Goal: Task Accomplishment & Management: Manage account settings

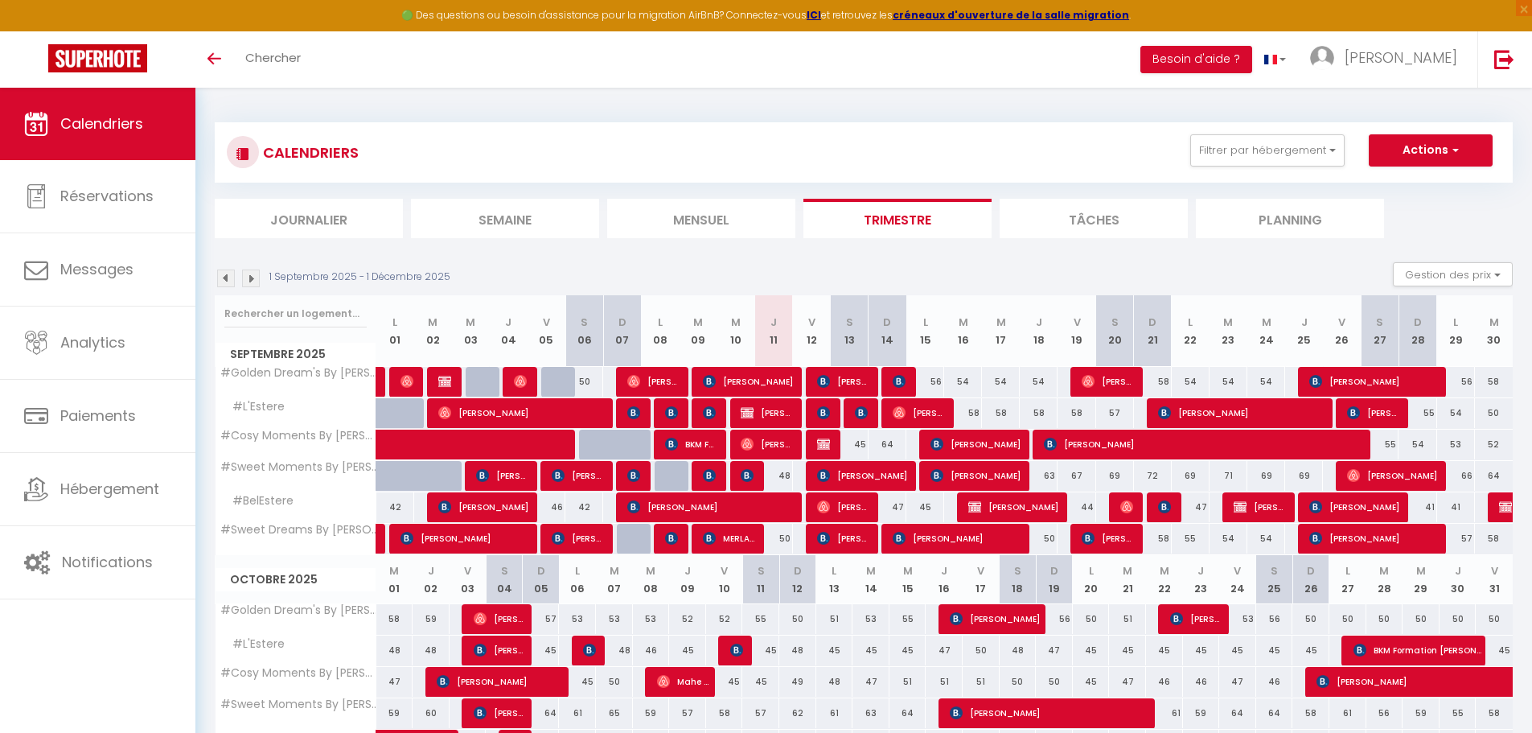
click at [317, 53] on div "Toggle menubar Chercher BUTTON Besoin d'aide ? [PERSON_NAME] Paramètres Équipe" at bounding box center [819, 59] width 1404 height 56
click at [348, 60] on div "Toggle menubar Chercher BUTTON Besoin d'aide ? [PERSON_NAME] Paramètres Équipe" at bounding box center [819, 59] width 1404 height 56
click at [343, 60] on div "Toggle menubar Chercher BUTTON Besoin d'aide ? [PERSON_NAME] Paramètres Équipe" at bounding box center [819, 59] width 1404 height 56
click at [342, 59] on div "Toggle menubar Chercher BUTTON Besoin d'aide ? [PERSON_NAME] Paramètres Équipe" at bounding box center [819, 59] width 1404 height 56
click at [253, 62] on span "Chercher" at bounding box center [273, 57] width 56 height 17
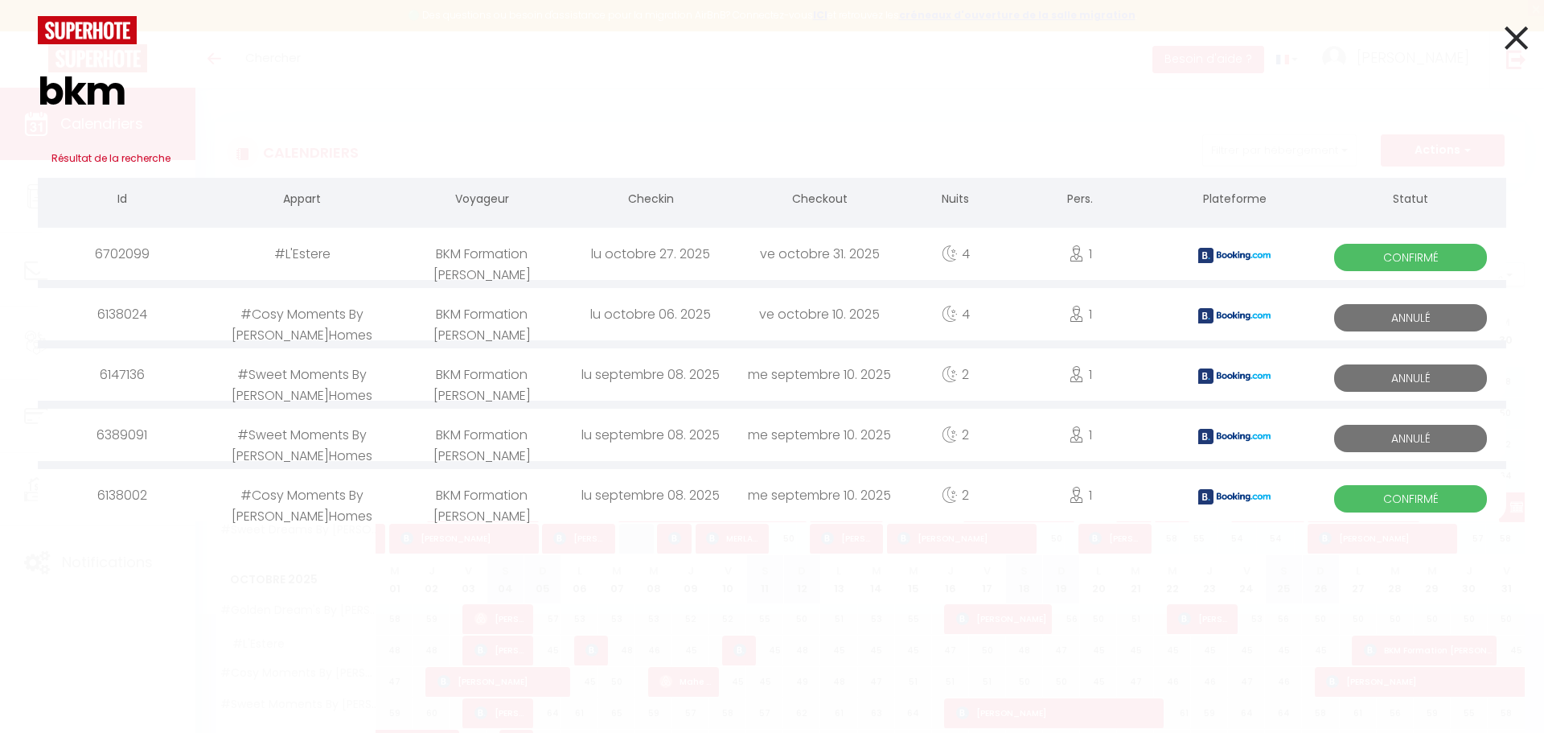
type input "bkm"
click at [301, 503] on div "#Cosy Moments By [PERSON_NAME]Homes" at bounding box center [302, 495] width 191 height 52
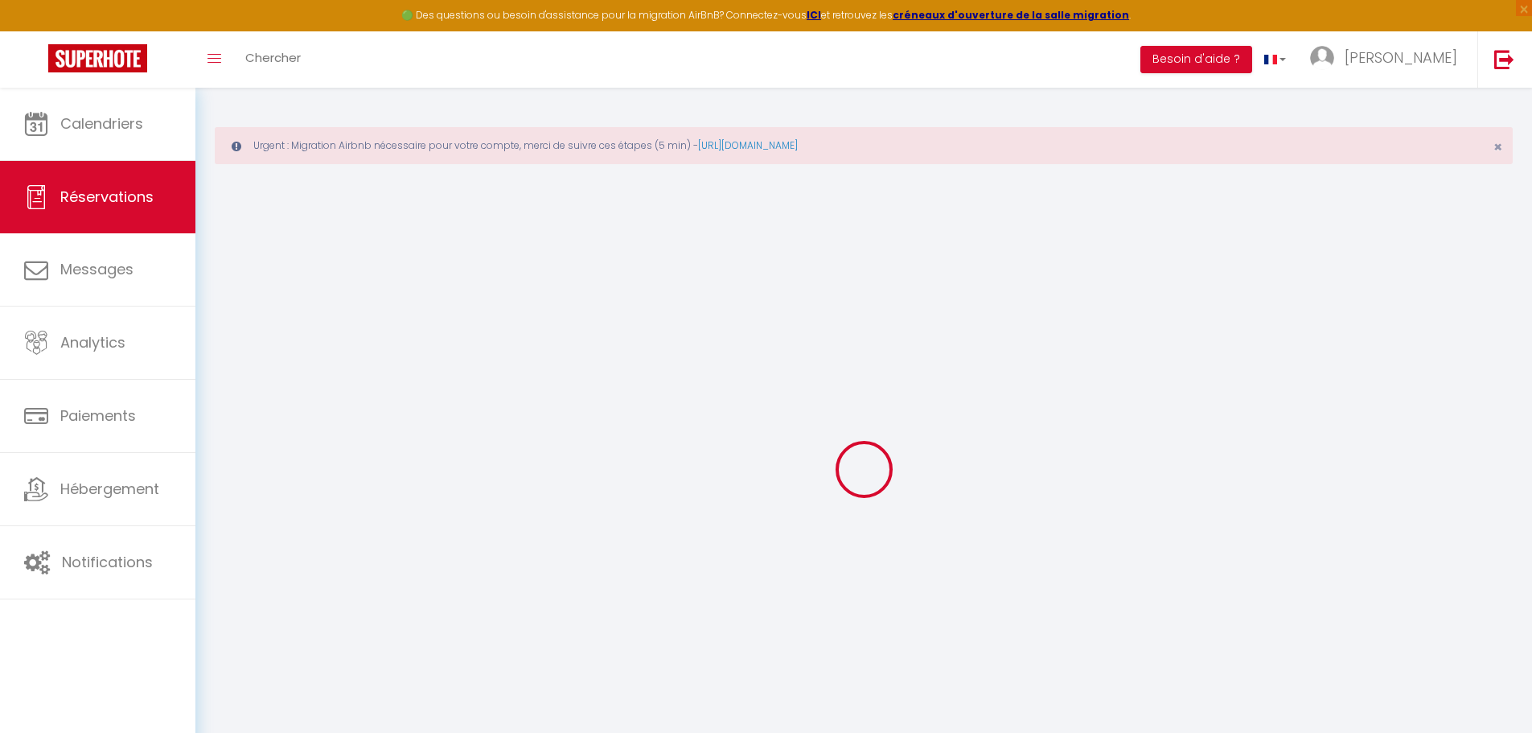
select select
checkbox input "false"
select select
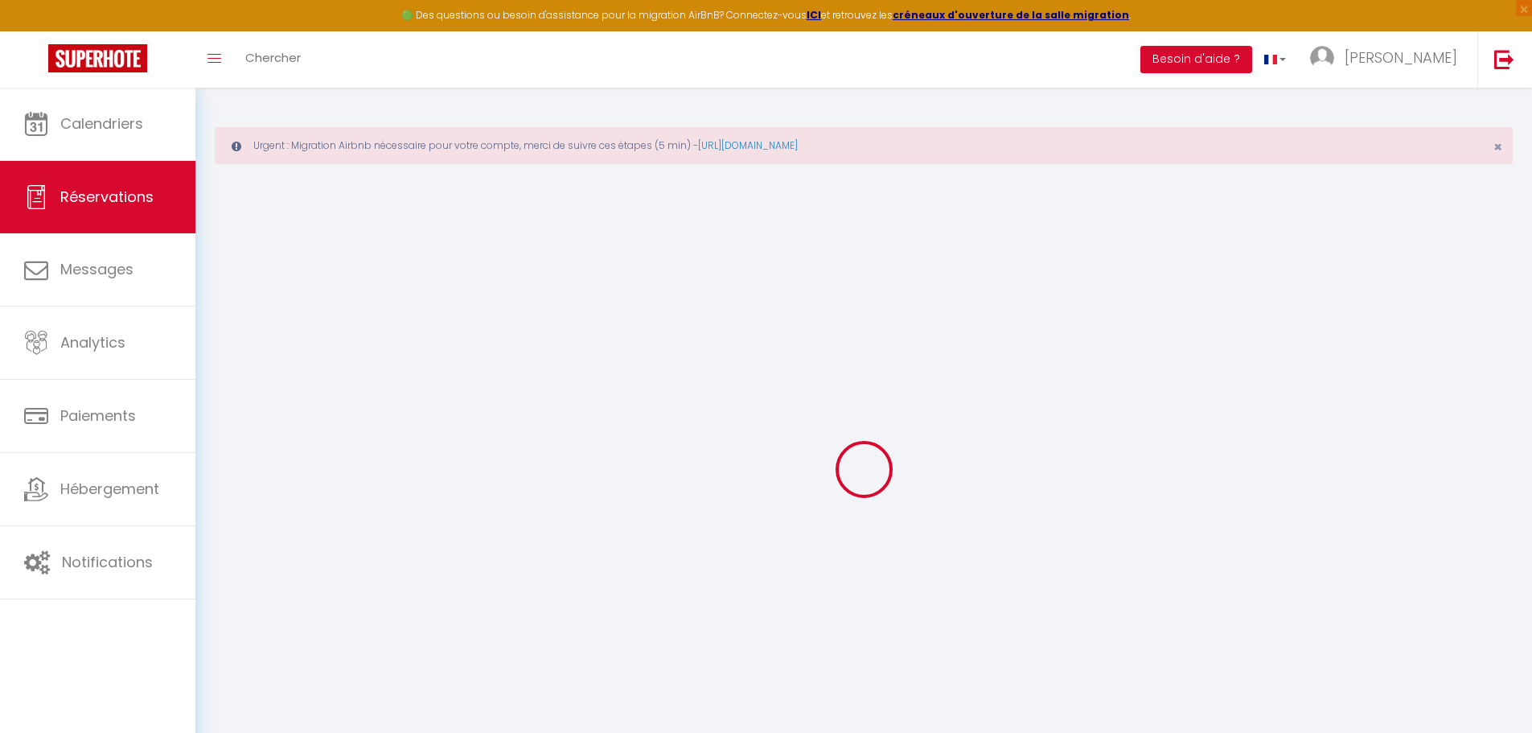
checkbox input "false"
type textarea "** THIS RESERVATION HAS BEEN PRE-PAID ** BOOKING NOTE : Payment charge is EUR 1…"
type input "25"
type input "6.24"
select select
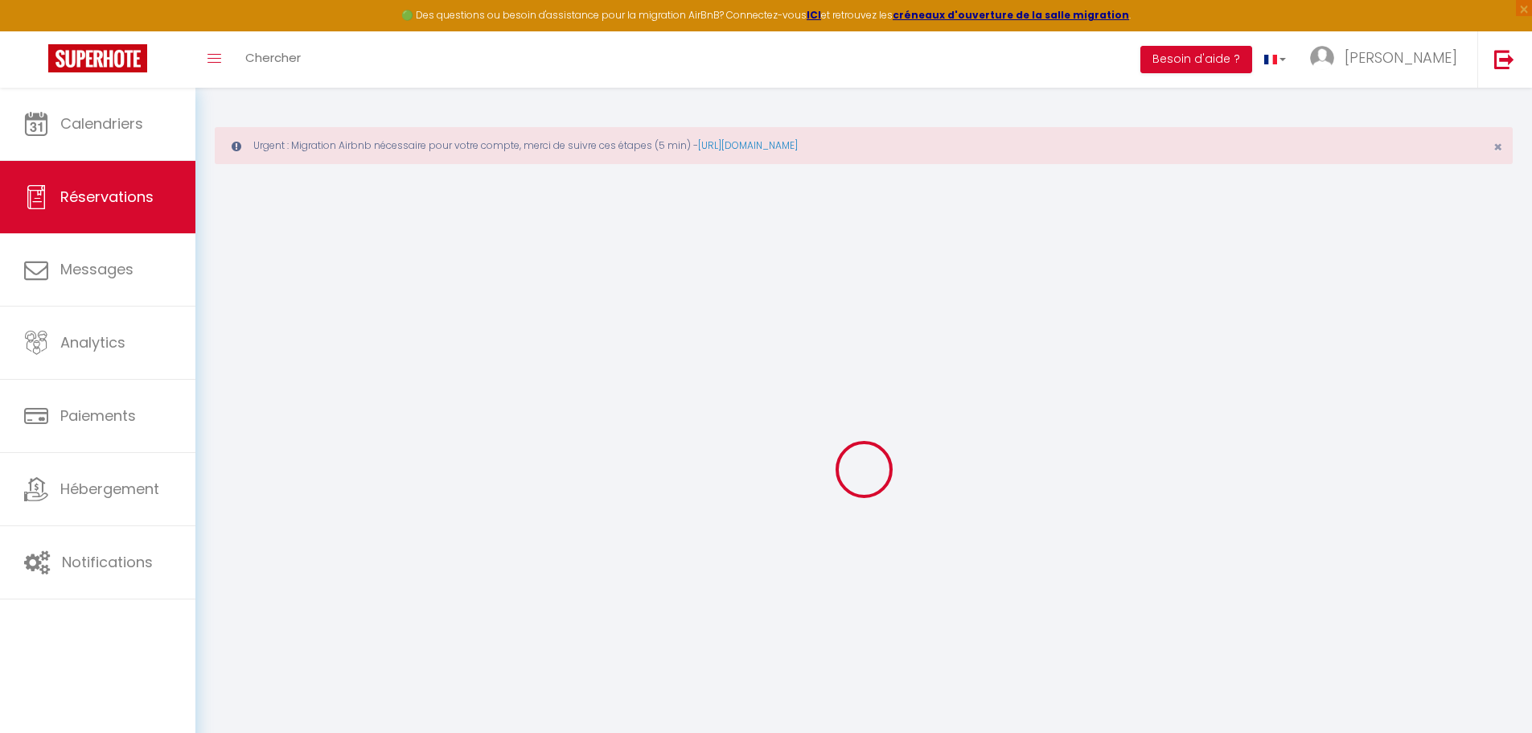
select select
checkbox input "false"
select select
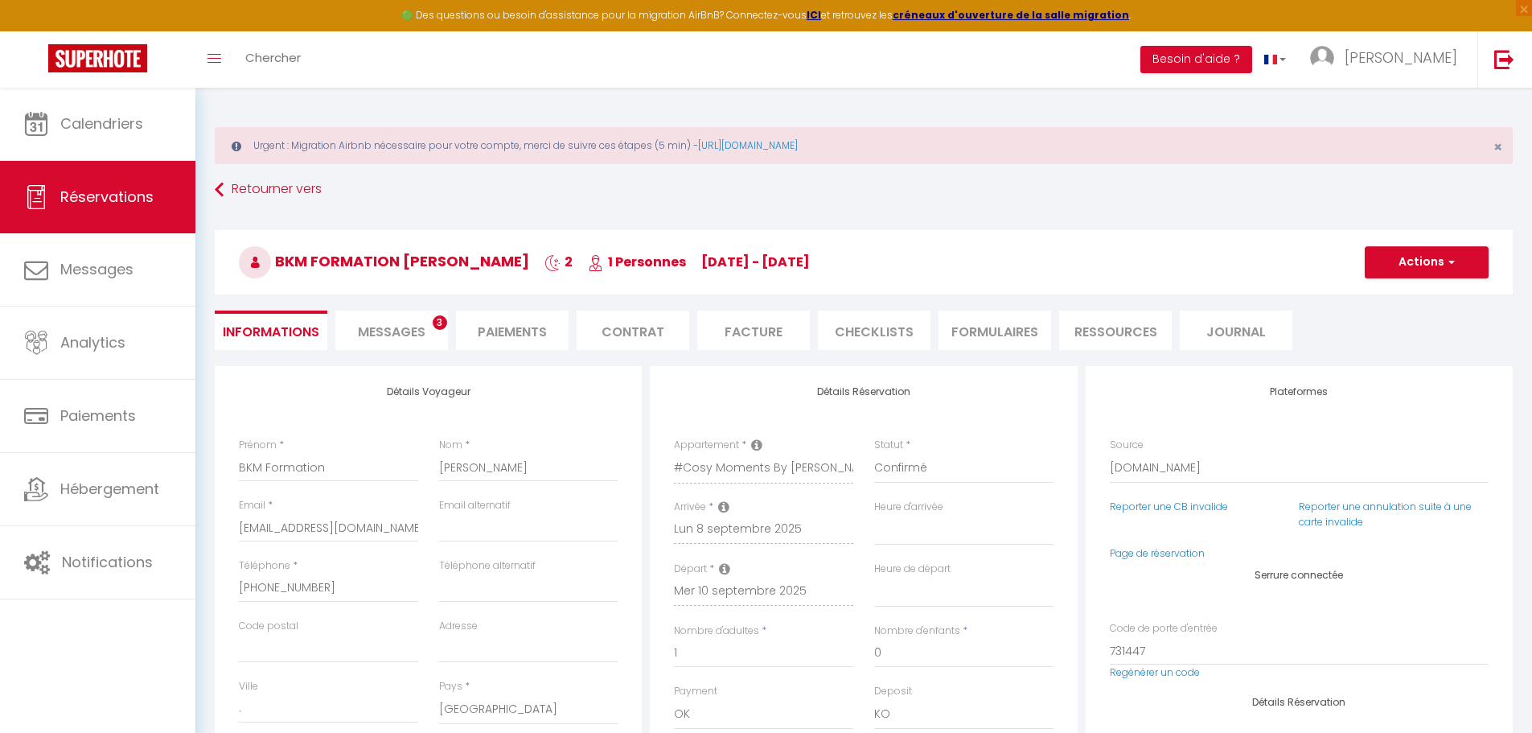
click at [748, 331] on li "Facture" at bounding box center [753, 330] width 113 height 39
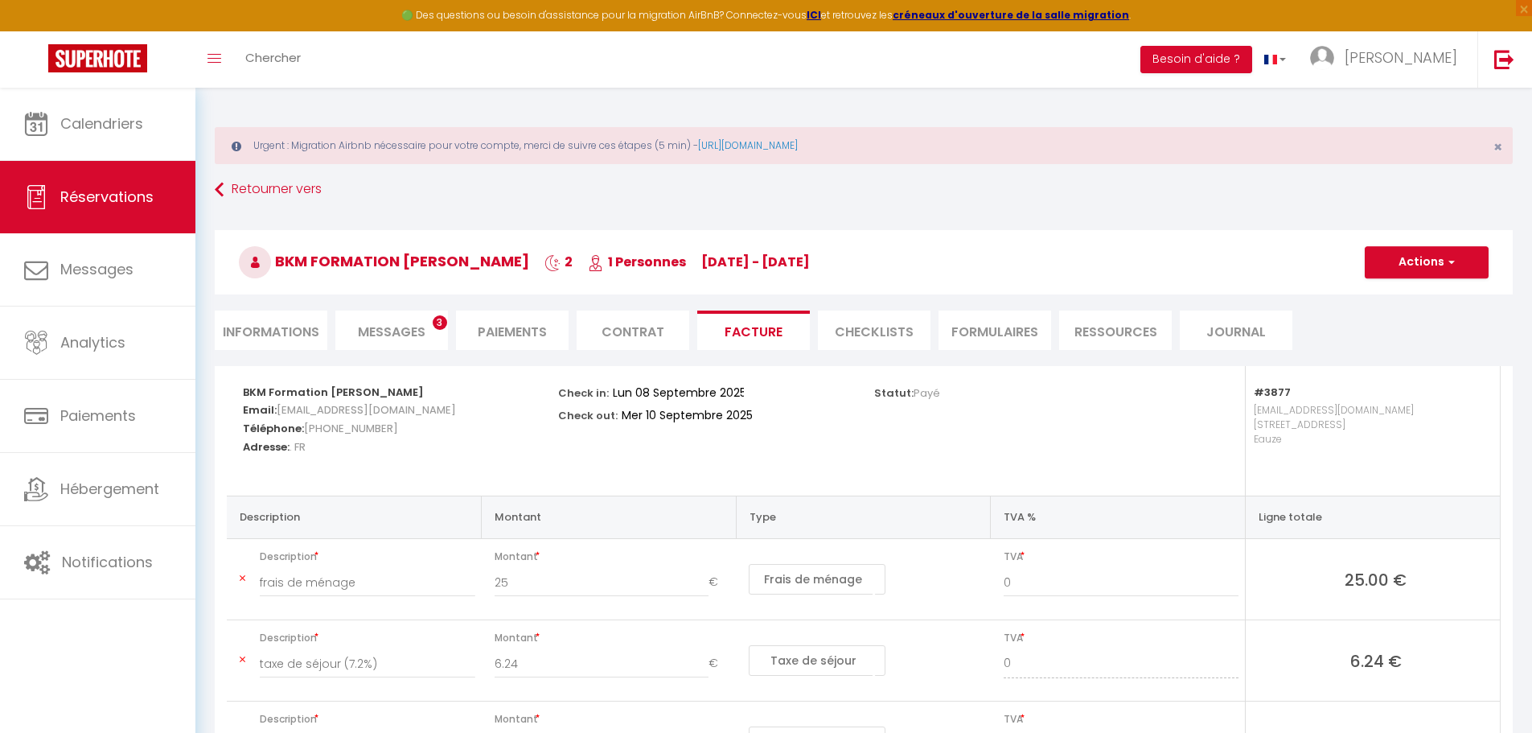
click at [751, 335] on li "Facture" at bounding box center [753, 330] width 113 height 39
click at [1424, 258] on button "Actions" at bounding box center [1427, 262] width 124 height 32
click at [1425, 311] on link "Aperçu et éditer" at bounding box center [1414, 318] width 135 height 21
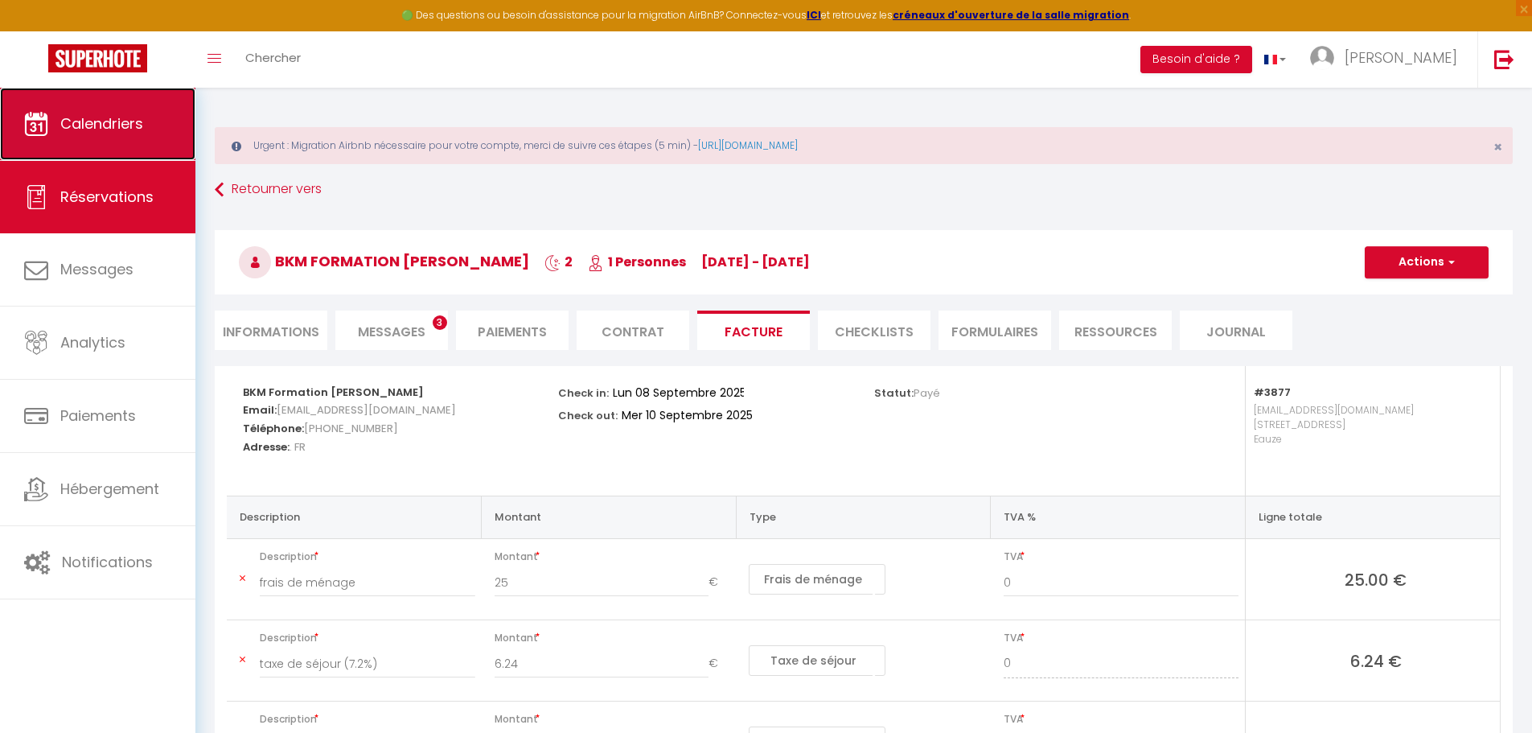
click at [56, 117] on link "Calendriers" at bounding box center [97, 124] width 195 height 72
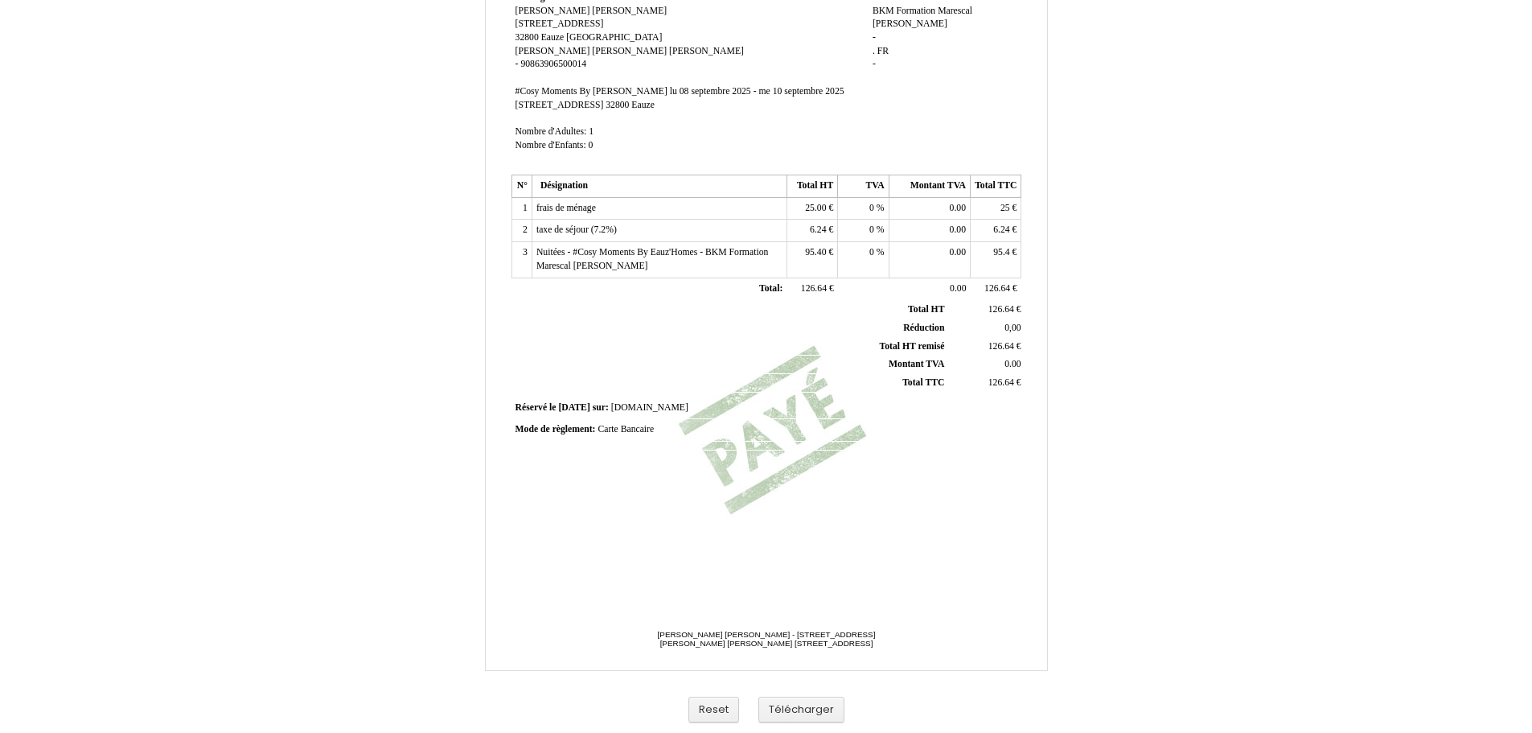
scroll to position [238, 0]
click at [790, 700] on button "Télécharger" at bounding box center [802, 710] width 86 height 27
